Goal: Task Accomplishment & Management: Complete application form

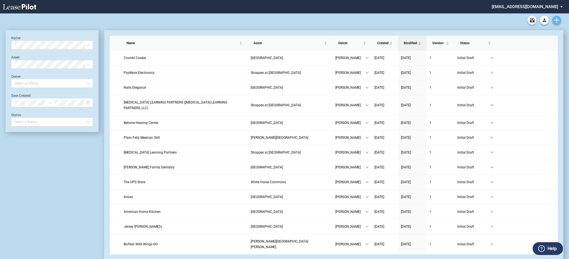
click at [560, 21] on link "Create new document" at bounding box center [557, 20] width 9 height 9
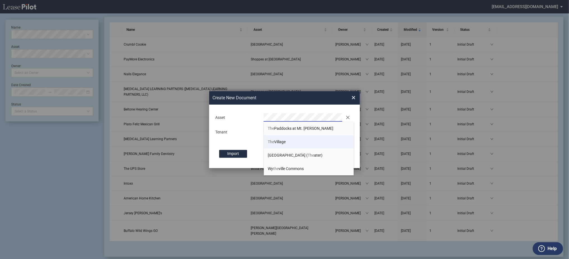
click at [302, 143] on li "The Village" at bounding box center [309, 141] width 90 height 13
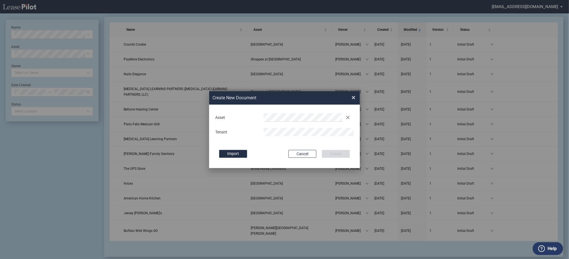
click at [302, 143] on div "Deal Type Retail Deal Type Retail Form Retail Lease Retail Lease Asset Clear Te…" at bounding box center [284, 136] width 151 height 63
drag, startPoint x: 302, startPoint y: 137, endPoint x: 296, endPoint y: 126, distance: 12.1
click at [302, 137] on div "Asset Clear Tenant" at bounding box center [285, 124] width 140 height 29
click at [296, 125] on div "Asset Clear Tenant" at bounding box center [285, 124] width 140 height 29
click at [322, 150] on button "Create" at bounding box center [336, 154] width 28 height 8
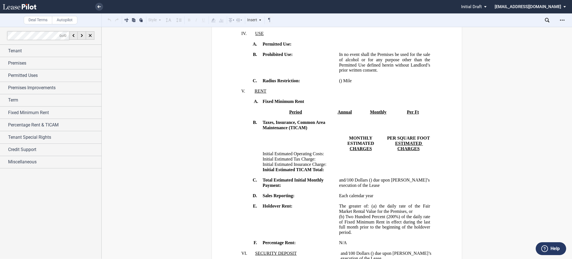
scroll to position [521, 0]
click at [563, 22] on icon "Open Lease options menu" at bounding box center [562, 20] width 4 height 4
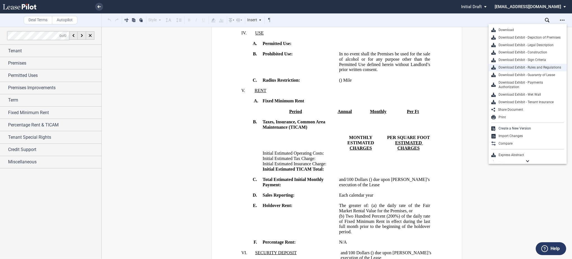
click at [523, 67] on div "Download Exhibit - Rules and Regulations" at bounding box center [530, 67] width 68 height 5
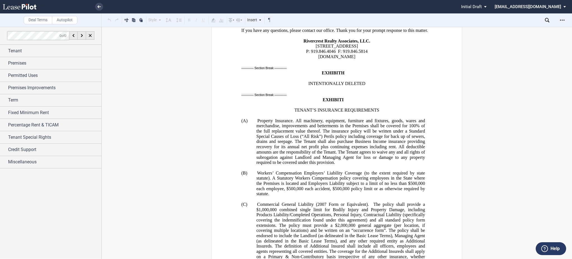
scroll to position [11400, 0]
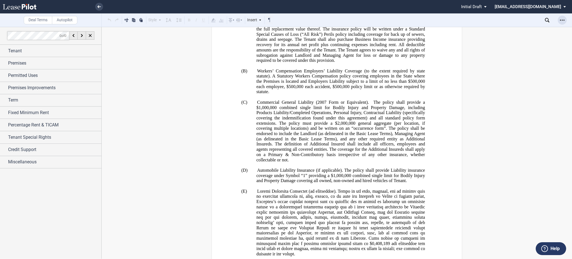
click at [564, 18] on icon "Open Lease options menu" at bounding box center [562, 20] width 4 height 4
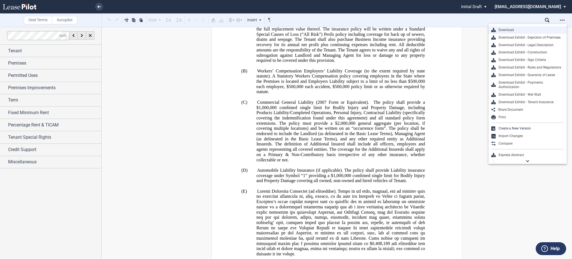
click at [531, 32] on div "Download" at bounding box center [530, 30] width 68 height 5
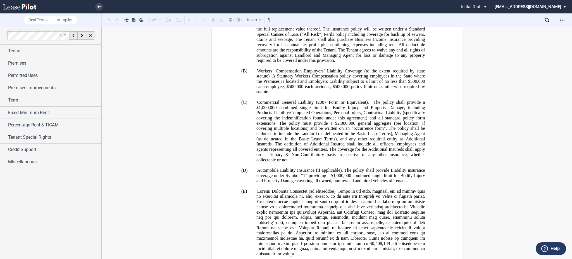
click at [101, 11] on li at bounding box center [80, 6] width 46 height 13
click at [98, 7] on use at bounding box center [99, 6] width 3 height 3
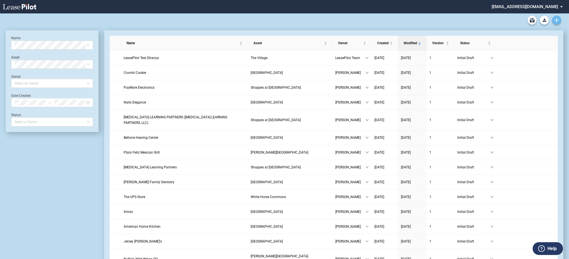
click at [555, 22] on icon "Create new document" at bounding box center [557, 20] width 5 height 5
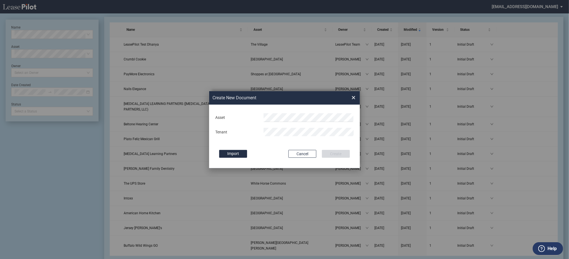
click at [304, 113] on md-input-container "Asset" at bounding box center [285, 118] width 140 height 10
click at [302, 116] on md-input-container "Asset" at bounding box center [285, 118] width 140 height 10
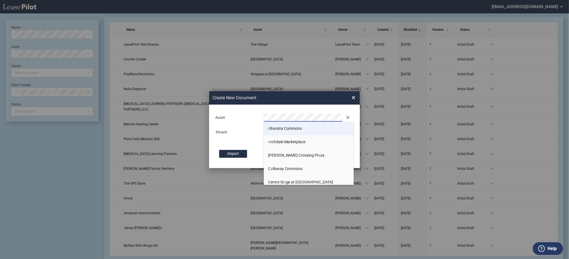
click at [293, 124] on li "A ltavista Commons" at bounding box center [309, 128] width 90 height 13
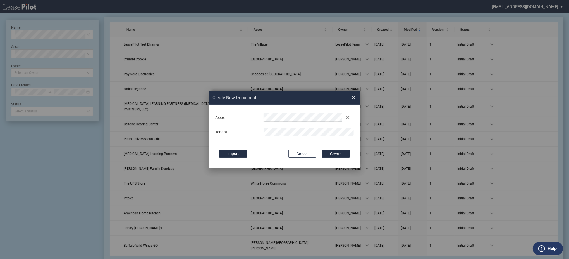
click at [322, 150] on button "Create" at bounding box center [336, 154] width 28 height 8
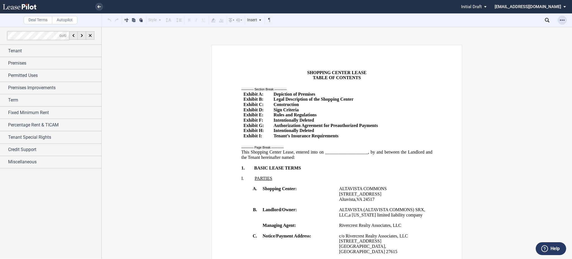
click at [564, 21] on icon "Open Lease options menu" at bounding box center [562, 20] width 4 height 4
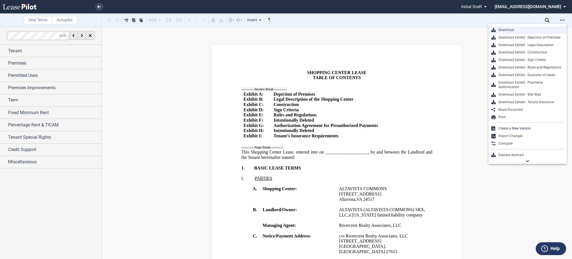
click at [514, 29] on div "Download" at bounding box center [530, 30] width 68 height 5
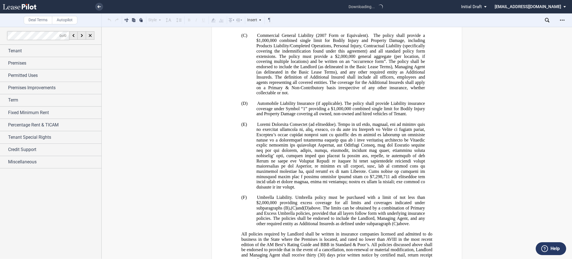
scroll to position [11405, 0]
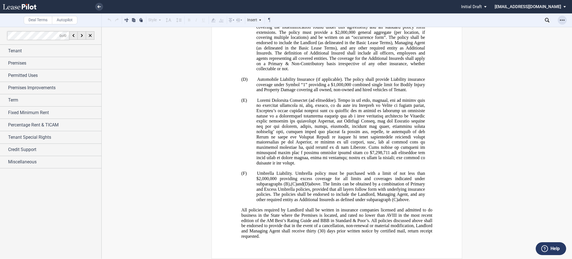
click at [563, 19] on icon "Open Lease options menu" at bounding box center [562, 20] width 4 height 4
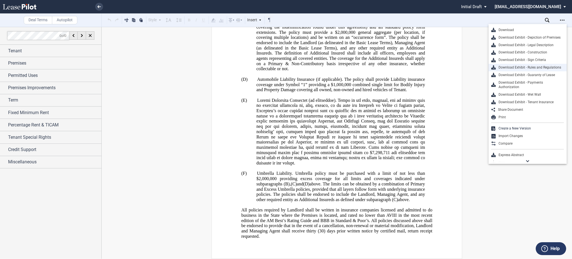
click at [532, 66] on div "Download Exhibit - Rules and Regulations" at bounding box center [530, 67] width 68 height 5
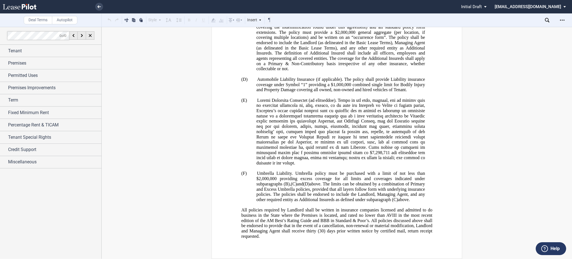
scroll to position [11330, 0]
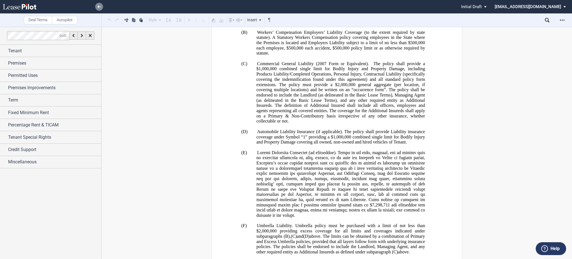
click at [97, 4] on link at bounding box center [99, 7] width 8 height 8
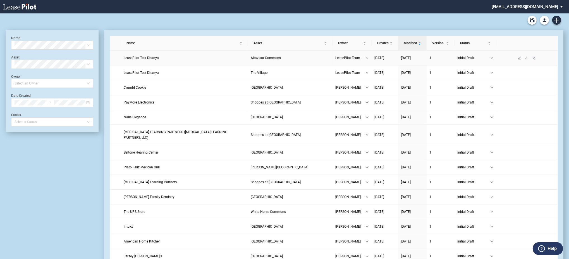
click at [526, 55] on td at bounding box center [527, 58] width 61 height 15
click at [527, 59] on icon "download" at bounding box center [527, 57] width 3 height 3
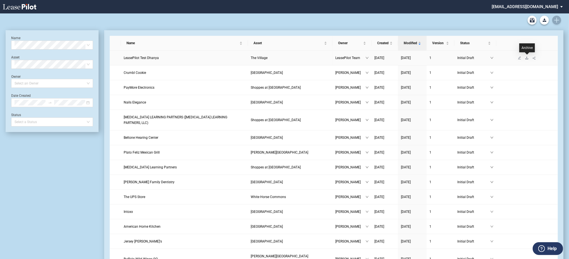
click at [527, 58] on icon "download" at bounding box center [527, 57] width 3 height 3
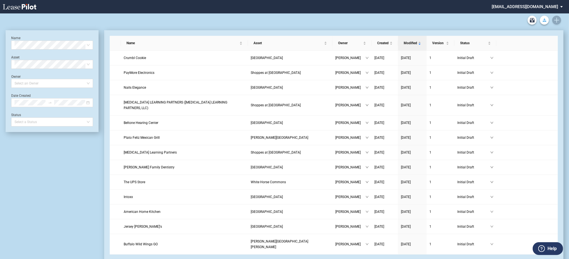
click at [544, 22] on link "Download Blank Form" at bounding box center [544, 20] width 9 height 9
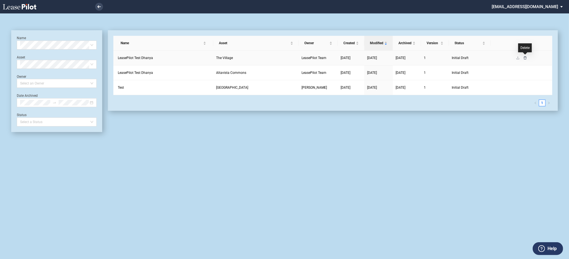
click at [525, 58] on icon "delete" at bounding box center [525, 57] width 3 height 3
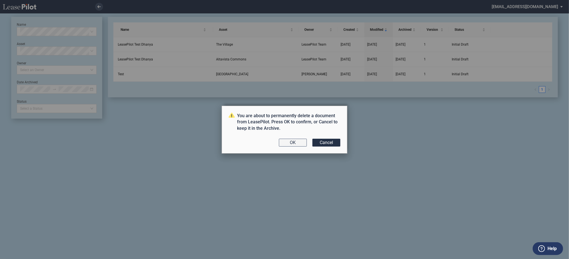
click at [294, 141] on button "OK" at bounding box center [293, 143] width 28 height 8
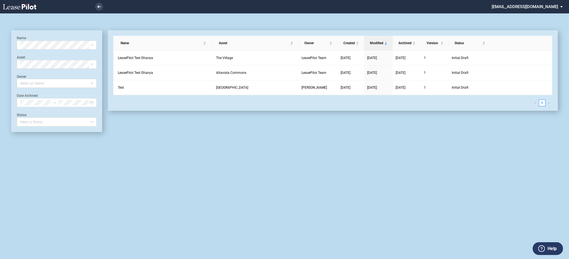
scroll to position [13, 0]
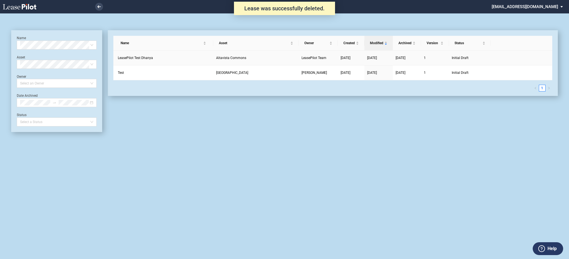
scroll to position [13, 0]
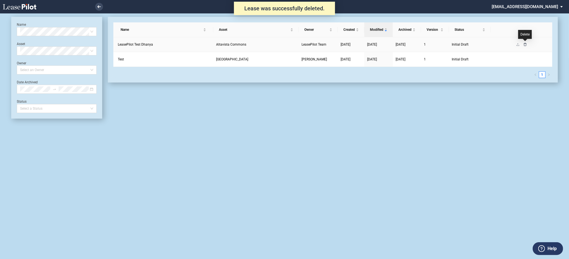
click at [527, 46] on icon "delete" at bounding box center [525, 44] width 3 height 3
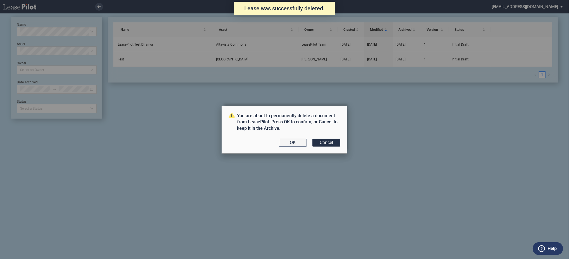
click at [292, 142] on button "OK" at bounding box center [293, 143] width 28 height 8
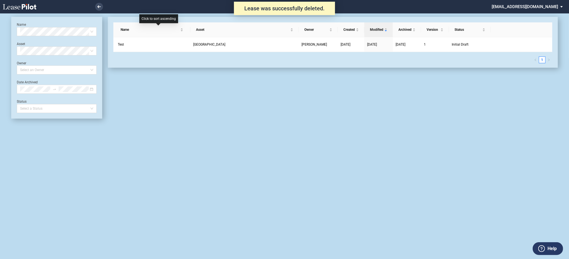
scroll to position [13, 0]
click at [29, 9] on use at bounding box center [20, 7] width 34 height 6
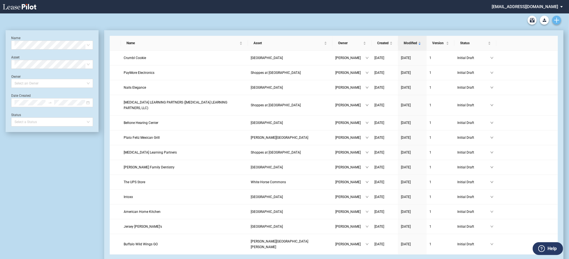
click at [555, 20] on icon "Create new document" at bounding box center [557, 20] width 5 height 5
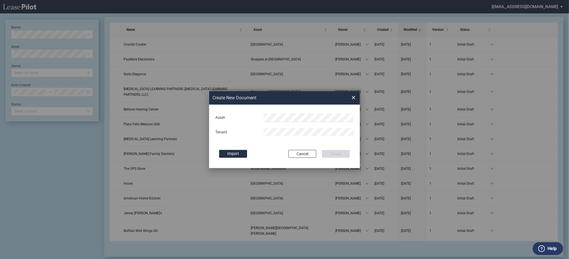
click at [281, 123] on div "Asset Tenant" at bounding box center [285, 124] width 140 height 29
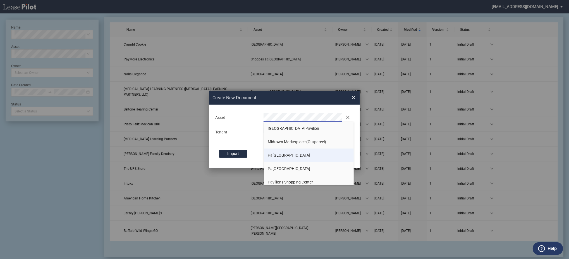
click at [292, 155] on span "Pa rkway Plaza" at bounding box center [289, 155] width 42 height 4
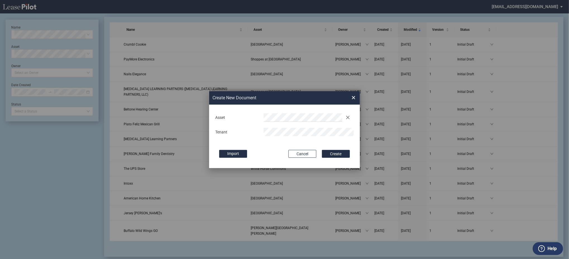
click at [322, 150] on button "Create" at bounding box center [336, 154] width 28 height 8
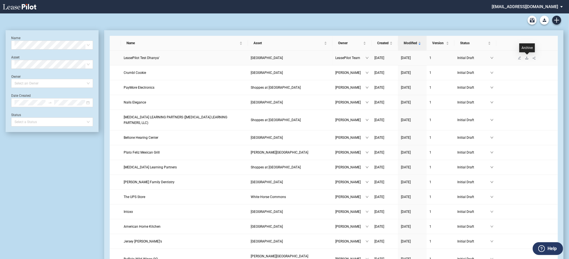
click at [528, 57] on icon "download" at bounding box center [527, 57] width 3 height 3
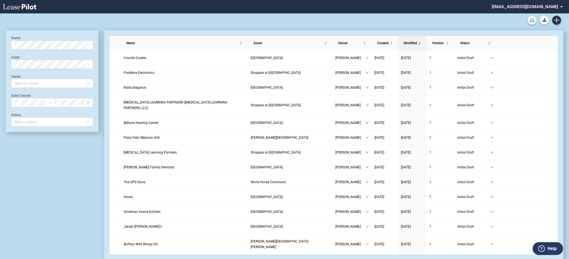
click at [535, 21] on link "Archive" at bounding box center [532, 20] width 9 height 9
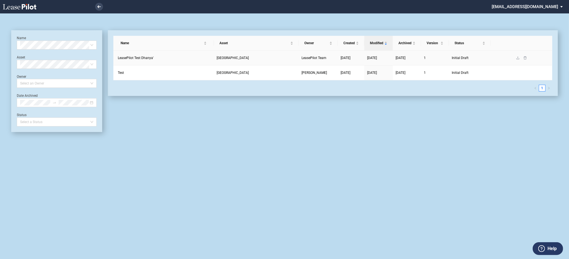
click at [528, 58] on link at bounding box center [525, 58] width 7 height 4
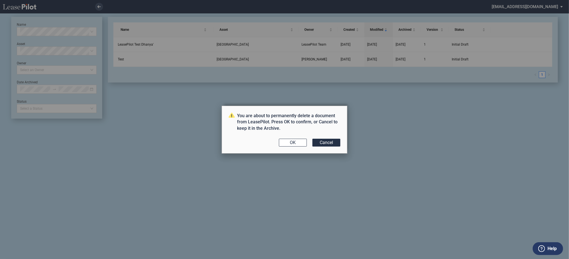
click at [285, 137] on div "You are about to permanently delete a document from LeasePilot. Press OK to con…" at bounding box center [285, 130] width 126 height 48
click at [318, 143] on button "Cancel" at bounding box center [327, 143] width 28 height 8
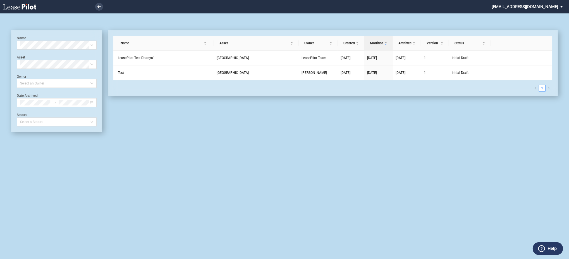
scroll to position [13, 0]
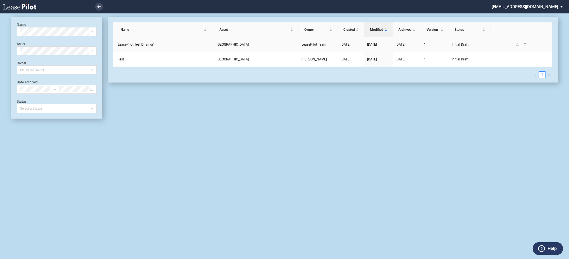
click at [523, 46] on link at bounding box center [525, 44] width 7 height 4
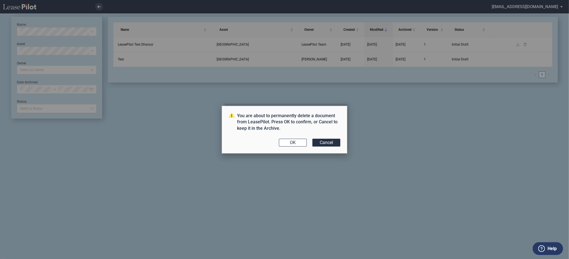
scroll to position [0, 0]
click at [289, 141] on button "OK" at bounding box center [293, 143] width 28 height 8
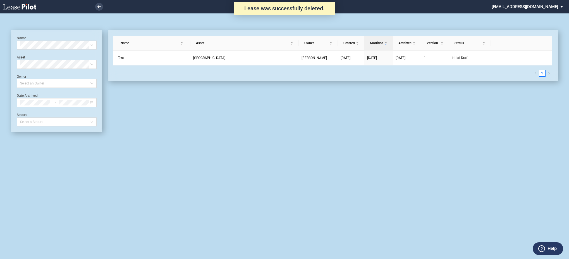
scroll to position [13, 0]
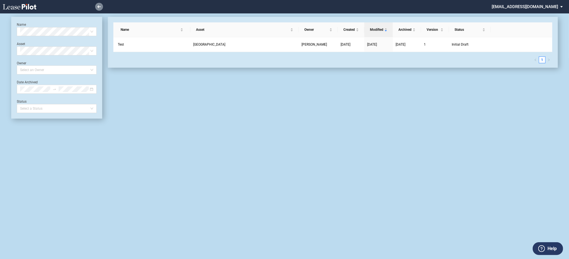
click at [101, 9] on link at bounding box center [99, 7] width 8 height 8
